Goal: Task Accomplishment & Management: Complete application form

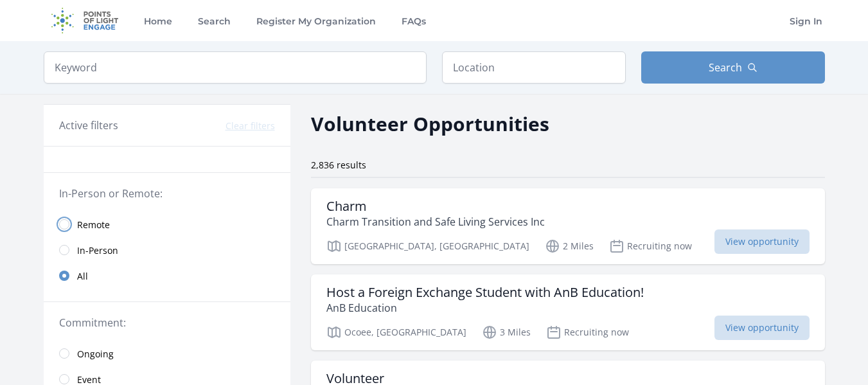
click at [64, 222] on input "radio" at bounding box center [64, 224] width 10 height 10
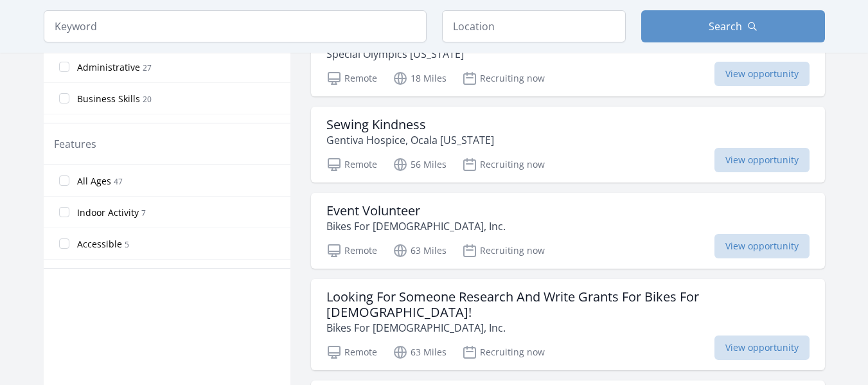
scroll to position [615, 0]
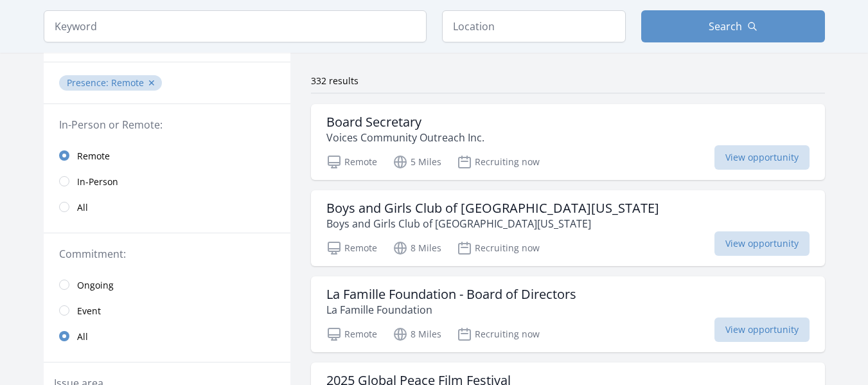
scroll to position [82, 0]
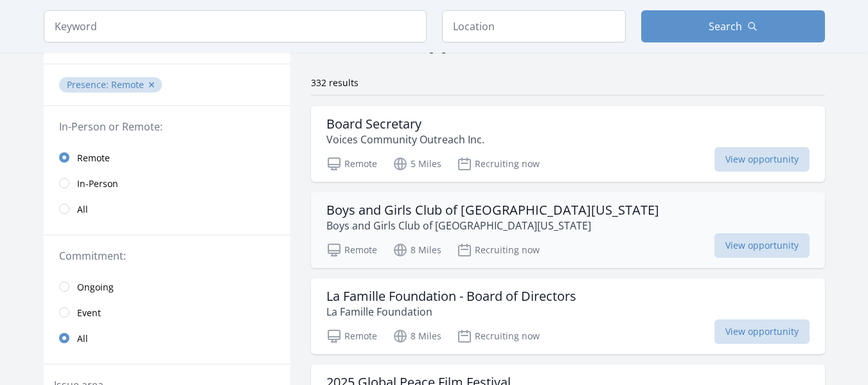
click at [328, 219] on p "Boys and Girls Club of [GEOGRAPHIC_DATA][US_STATE]" at bounding box center [493, 225] width 333 height 15
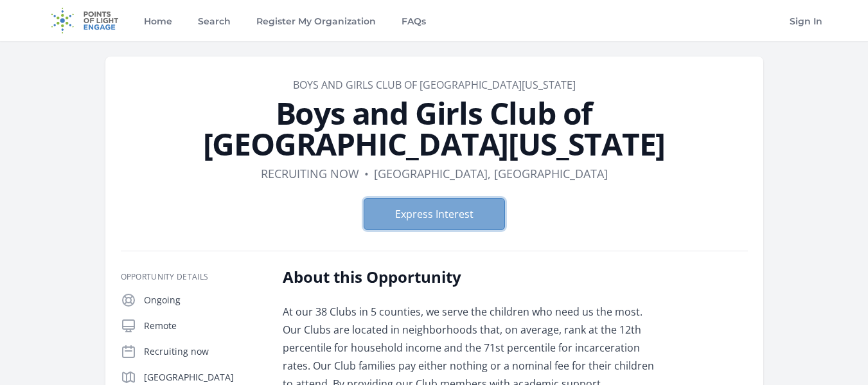
click at [467, 198] on button "Express Interest" at bounding box center [434, 214] width 141 height 32
